Goal: Information Seeking & Learning: Learn about a topic

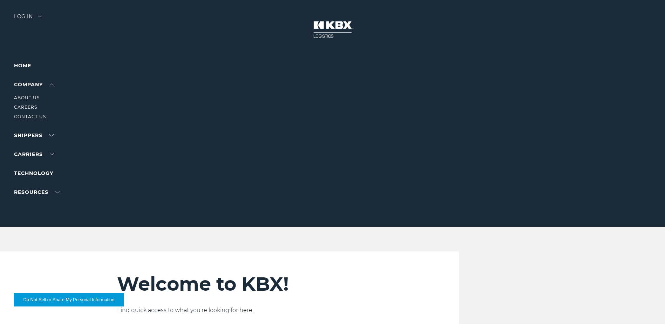
click at [27, 93] on ul "About Us Careers Contact Us" at bounding box center [44, 105] width 61 height 32
click at [26, 96] on link "About Us" at bounding box center [27, 97] width 26 height 5
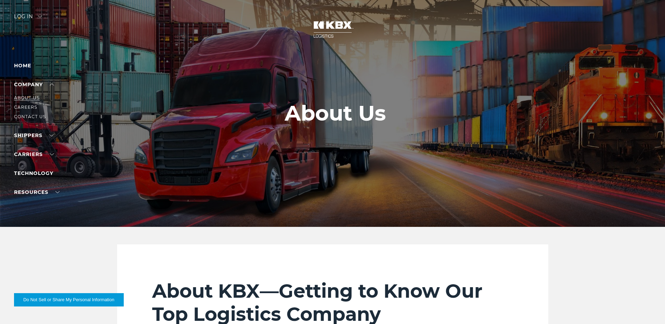
click at [29, 97] on link "About Us" at bounding box center [27, 97] width 26 height 5
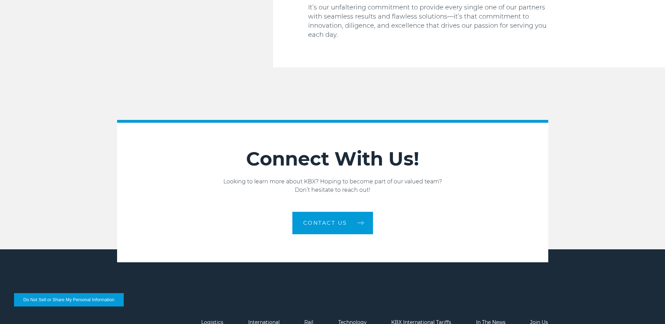
scroll to position [1186, 0]
